Goal: Task Accomplishment & Management: Use online tool/utility

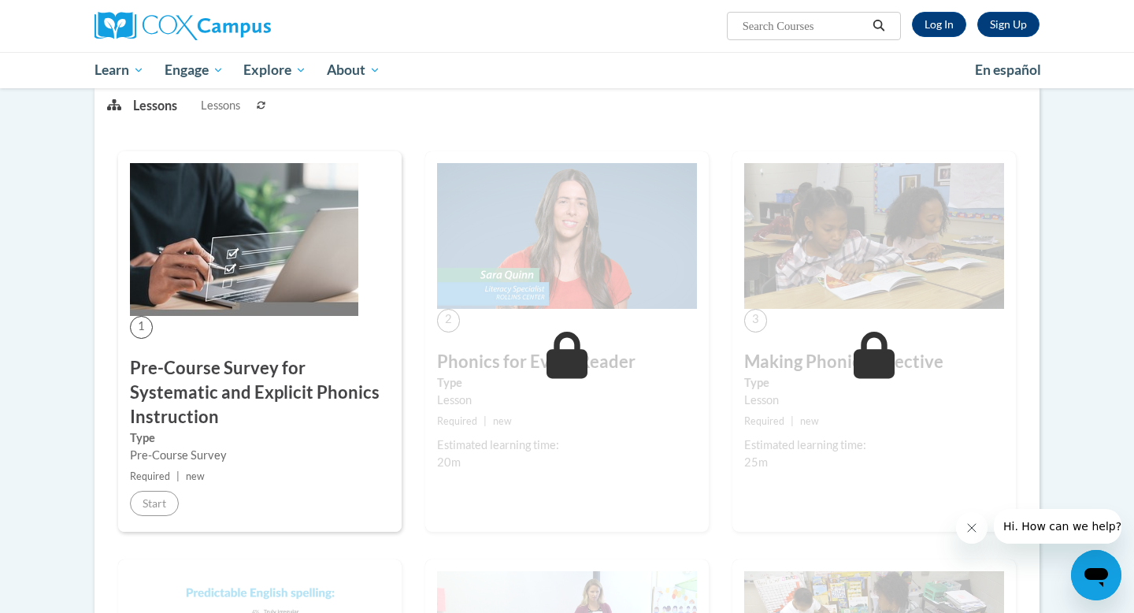
scroll to position [280, 0]
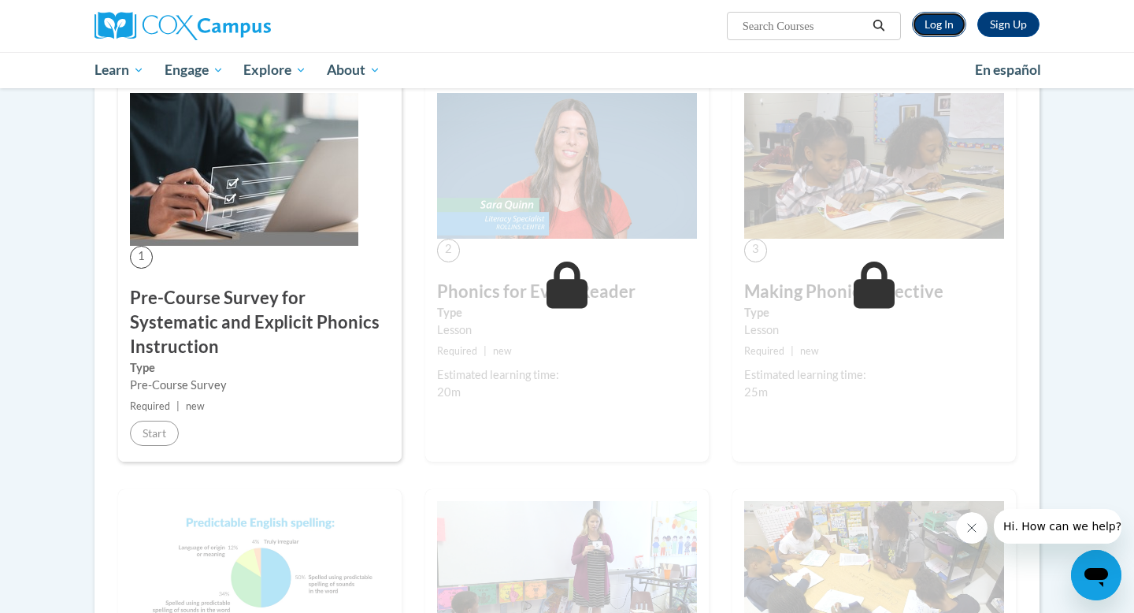
click at [920, 30] on link "Log In" at bounding box center [939, 24] width 54 height 25
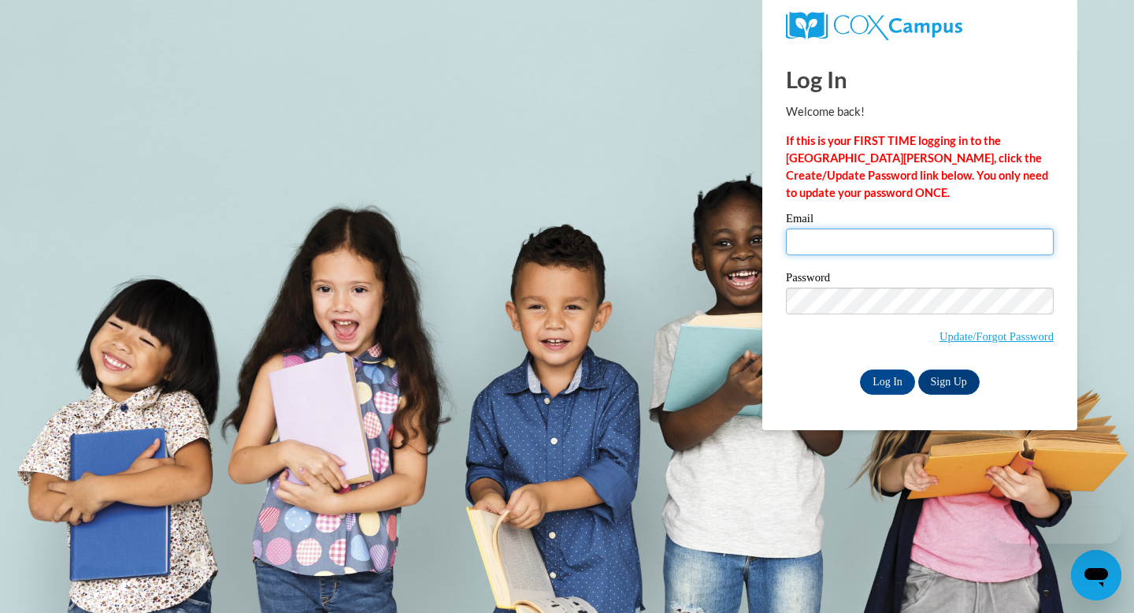
click at [833, 239] on input "Email" at bounding box center [920, 241] width 268 height 27
type input "[EMAIL_ADDRESS][DOMAIN_NAME]"
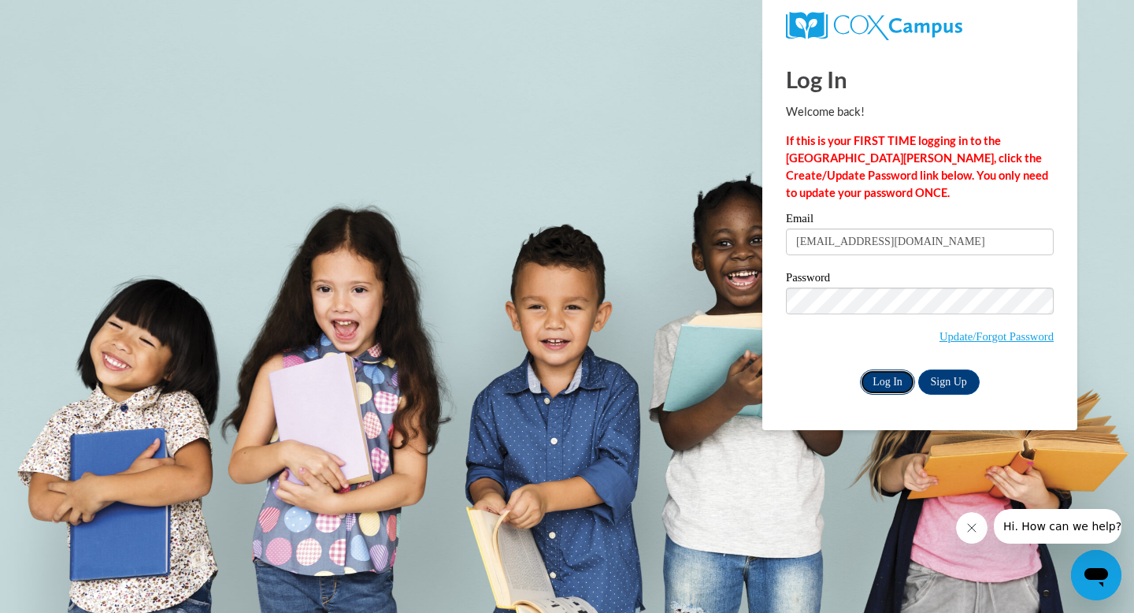
click at [879, 381] on input "Log In" at bounding box center [887, 381] width 55 height 25
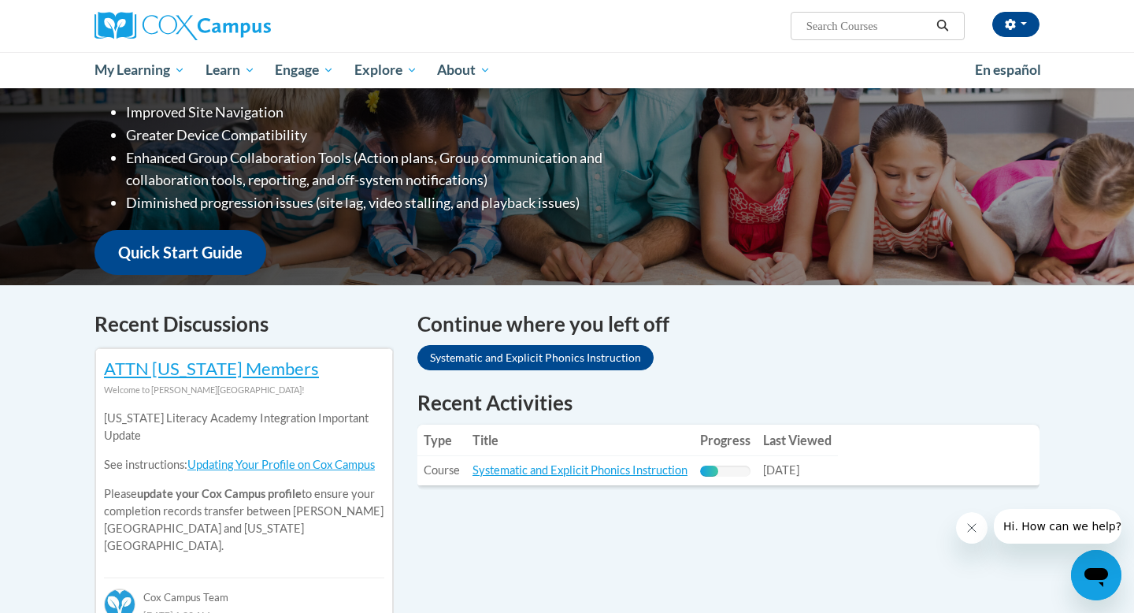
scroll to position [259, 0]
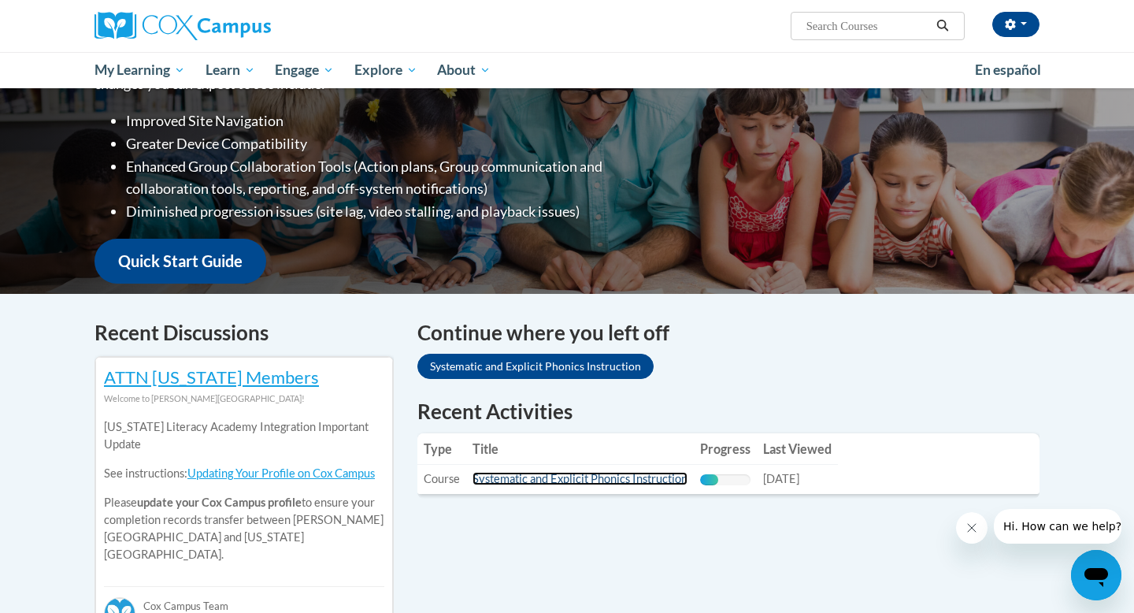
click at [582, 478] on link "Systematic and Explicit Phonics Instruction" at bounding box center [580, 478] width 215 height 13
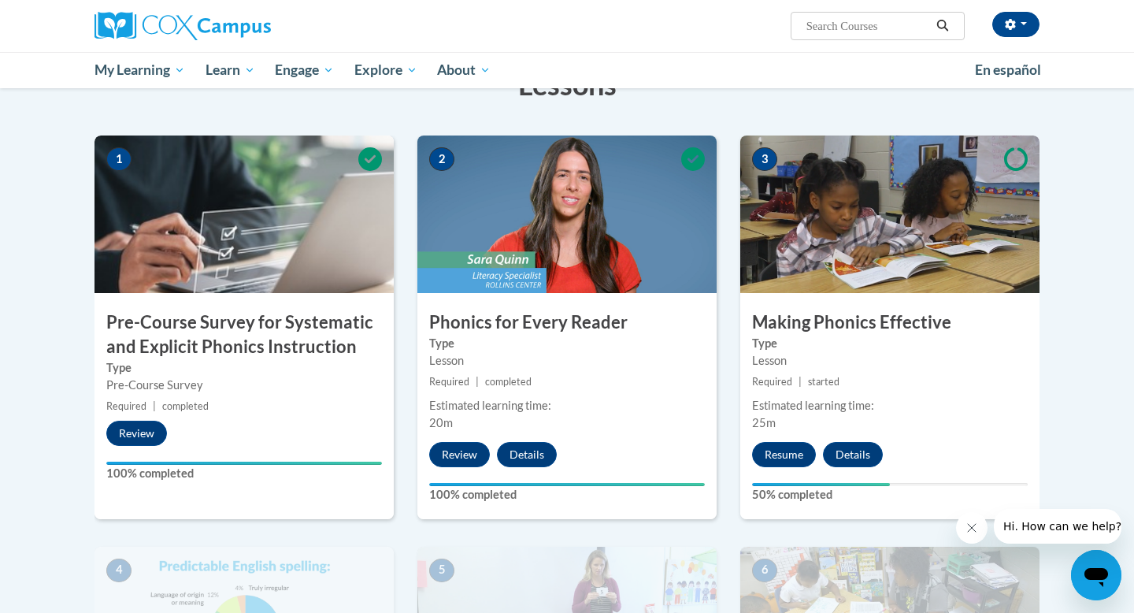
scroll to position [288, 0]
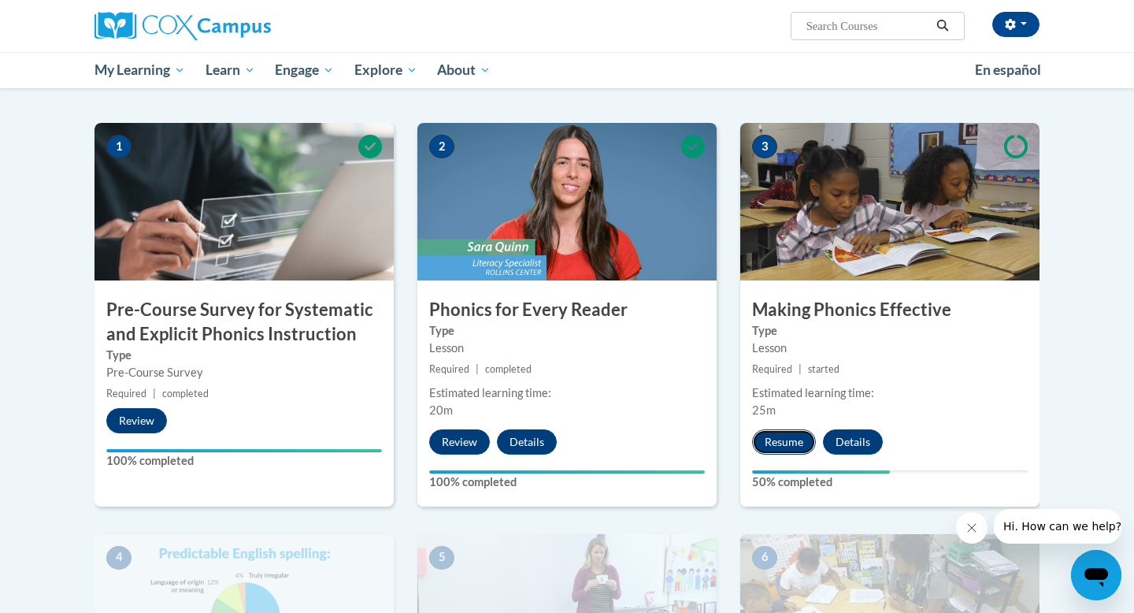
click at [776, 444] on button "Resume" at bounding box center [784, 441] width 64 height 25
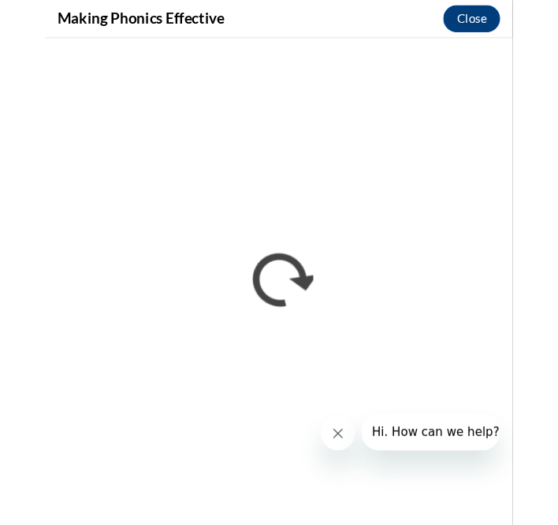
scroll to position [260, 0]
